Goal: Find specific page/section: Find specific page/section

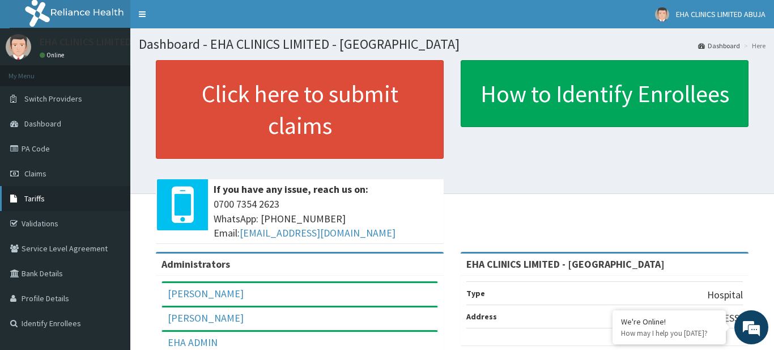
click at [63, 193] on link "Tariffs" at bounding box center [65, 198] width 130 height 25
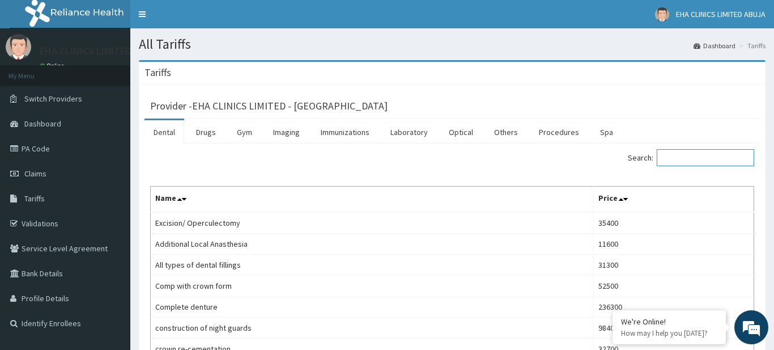
click at [661, 155] on input "Search:" at bounding box center [705, 157] width 97 height 17
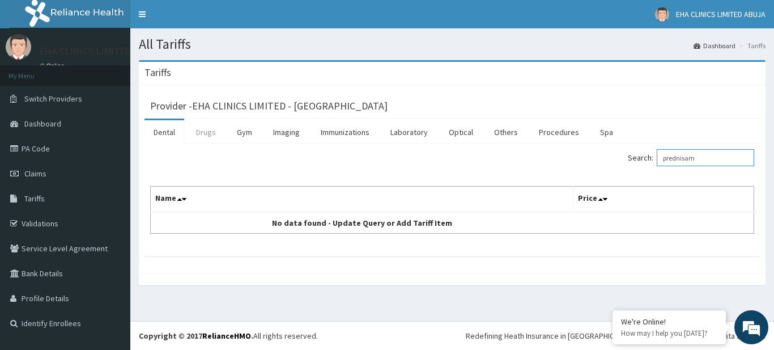
type input "prednisam"
click at [212, 130] on link "Drugs" at bounding box center [206, 132] width 38 height 24
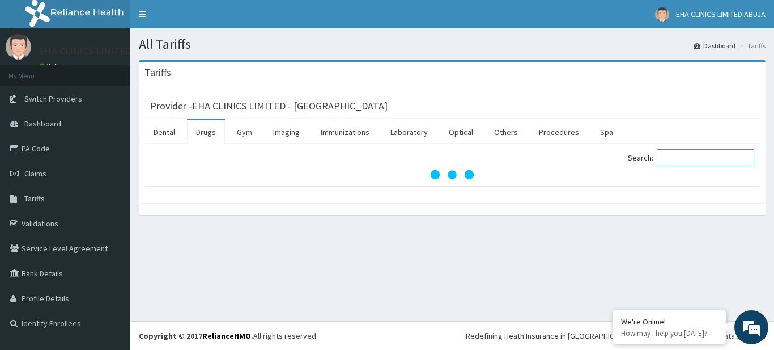
click at [686, 157] on input "Search:" at bounding box center [705, 157] width 97 height 17
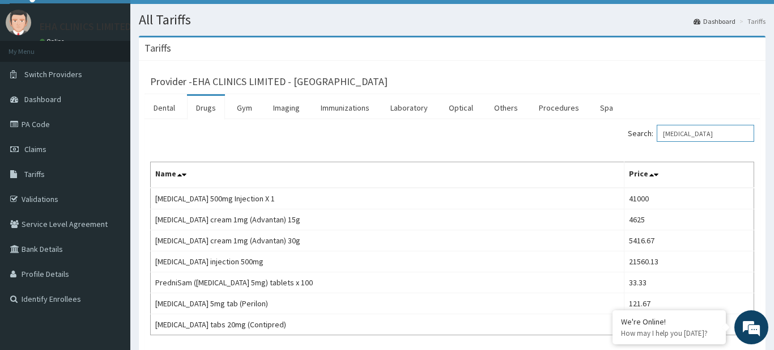
scroll to position [31, 0]
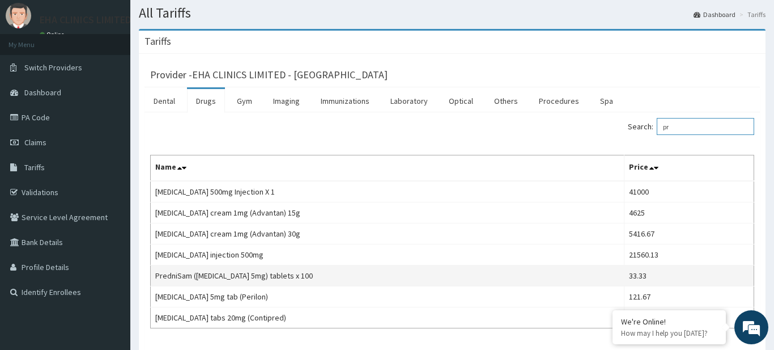
type input "p"
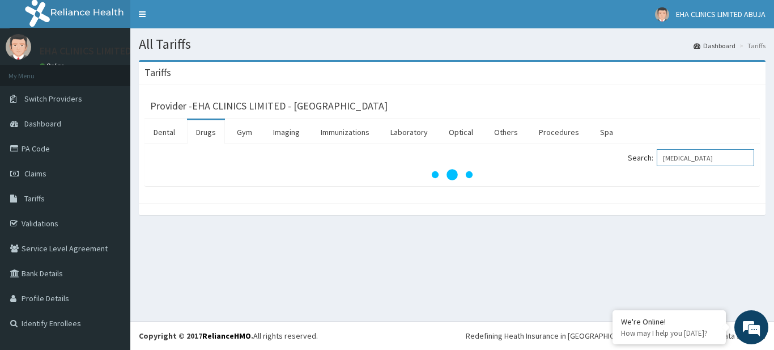
scroll to position [0, 0]
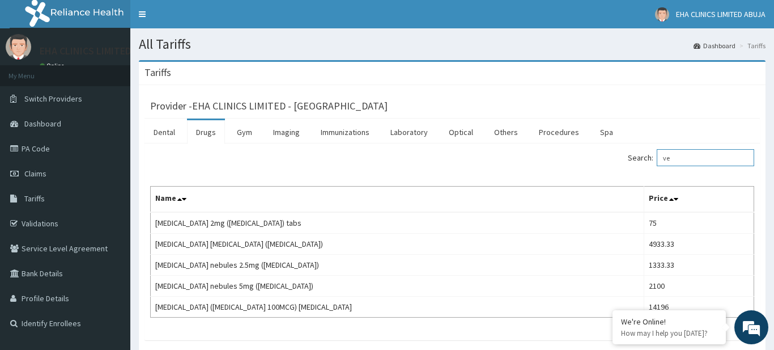
type input "v"
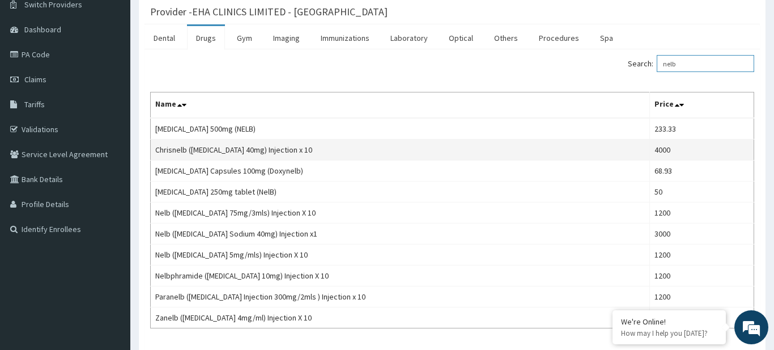
scroll to position [101, 0]
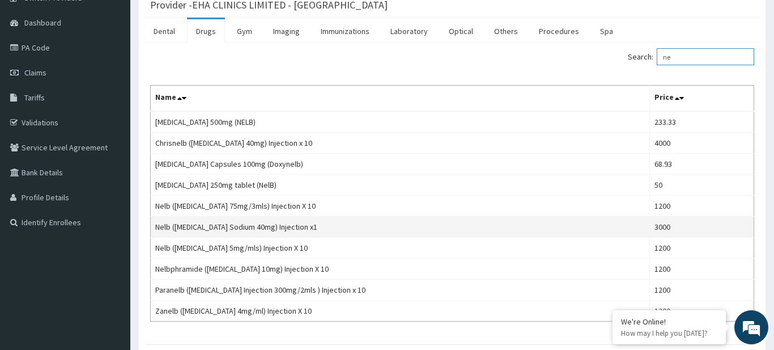
type input "n"
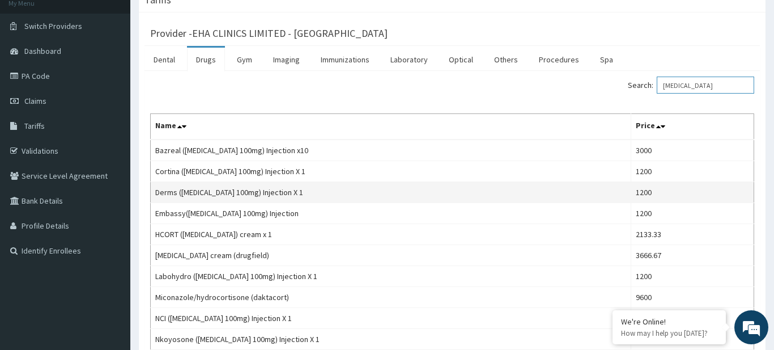
scroll to position [79, 0]
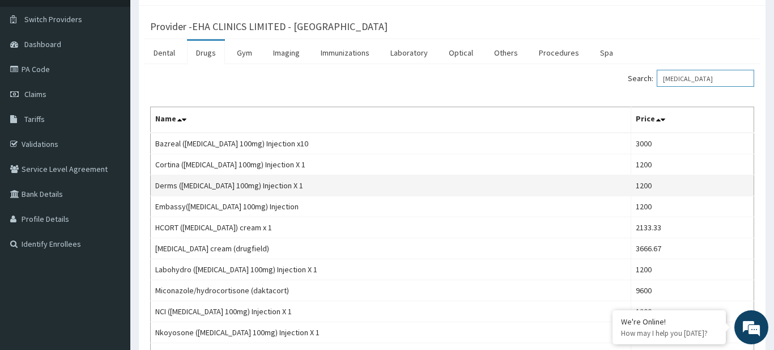
type input "hydrocort"
